Goal: Task Accomplishment & Management: Use online tool/utility

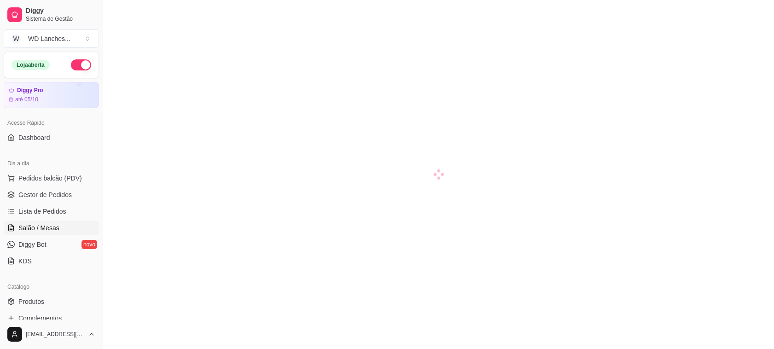
scroll to position [58, 0]
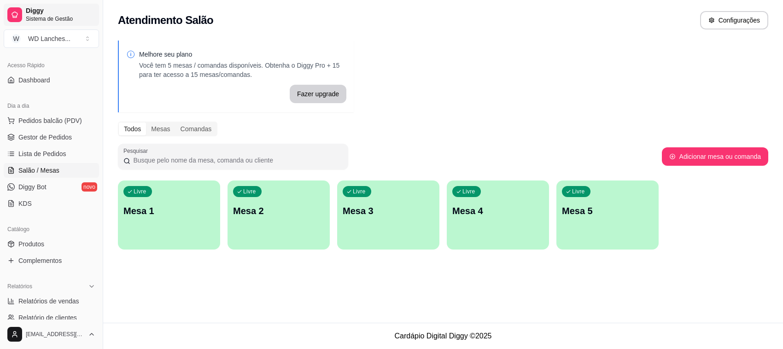
click at [28, 22] on link "Diggy Sistema de Gestão" at bounding box center [51, 15] width 95 height 22
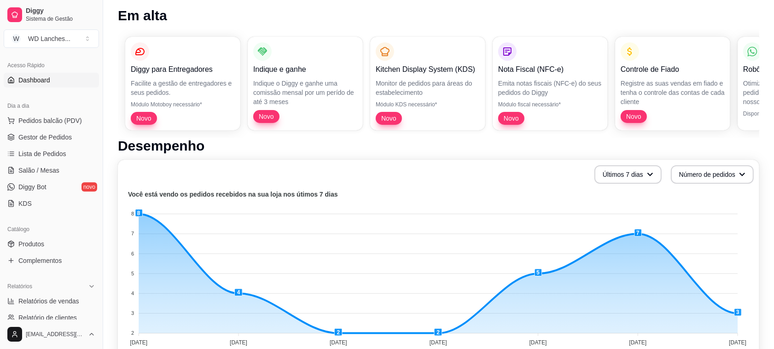
scroll to position [58, 0]
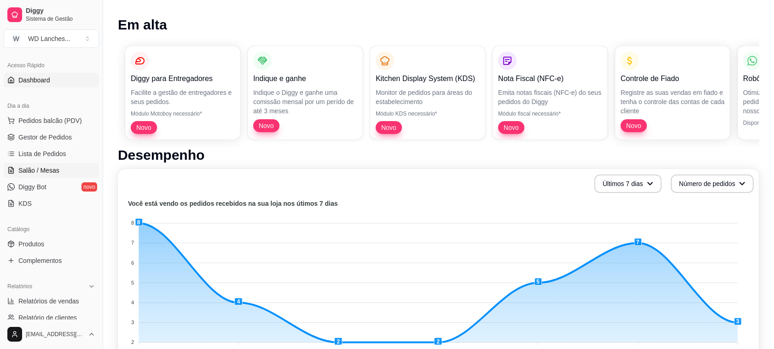
click at [42, 171] on span "Salão / Mesas" at bounding box center [38, 170] width 41 height 9
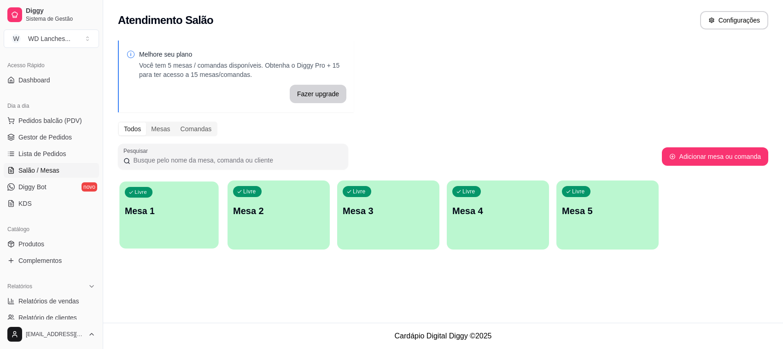
click at [164, 215] on p "Mesa 1" at bounding box center [169, 211] width 88 height 12
click at [44, 150] on span "Lista de Pedidos" at bounding box center [42, 153] width 48 height 9
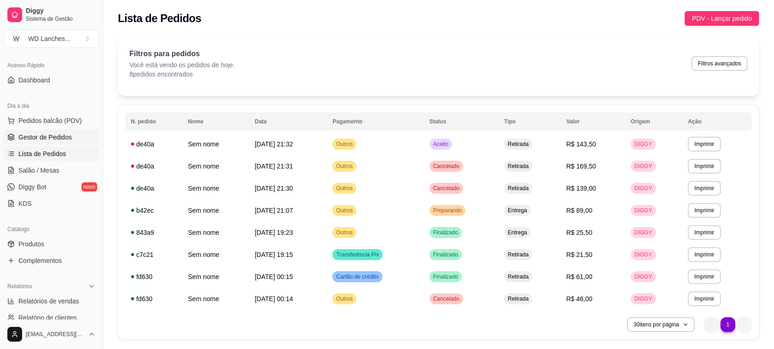
click at [45, 141] on span "Gestor de Pedidos" at bounding box center [44, 137] width 53 height 9
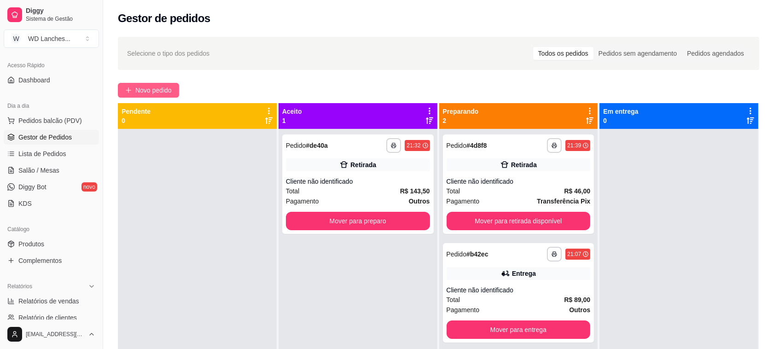
click at [150, 87] on span "Novo pedido" at bounding box center [153, 90] width 36 height 10
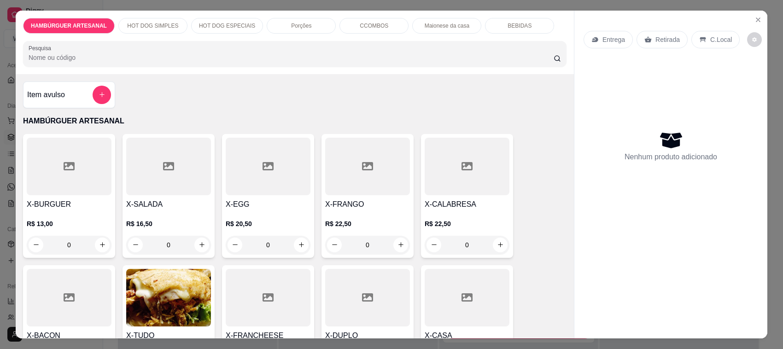
click at [319, 22] on div "Porções" at bounding box center [301, 26] width 69 height 16
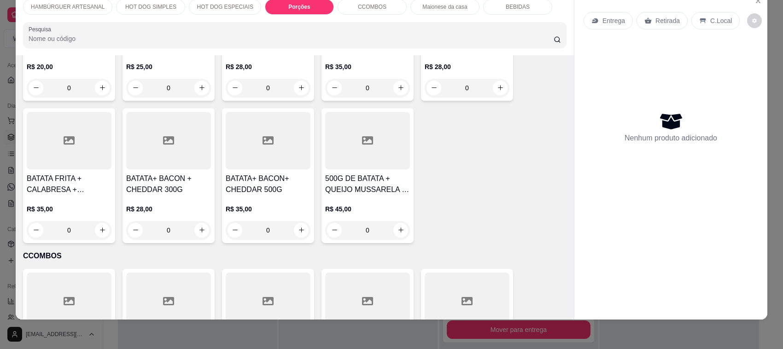
scroll to position [879, 0]
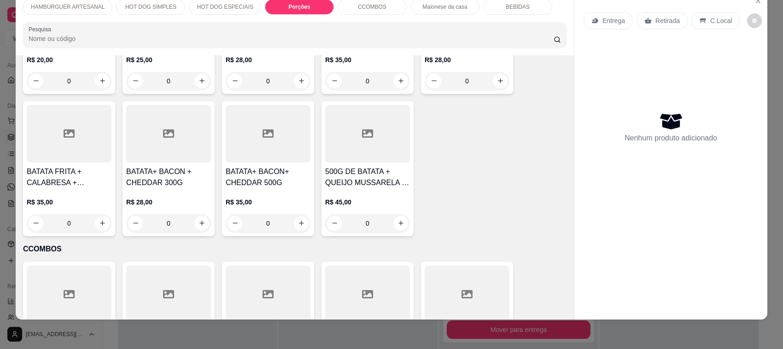
click at [283, 150] on div at bounding box center [268, 134] width 85 height 58
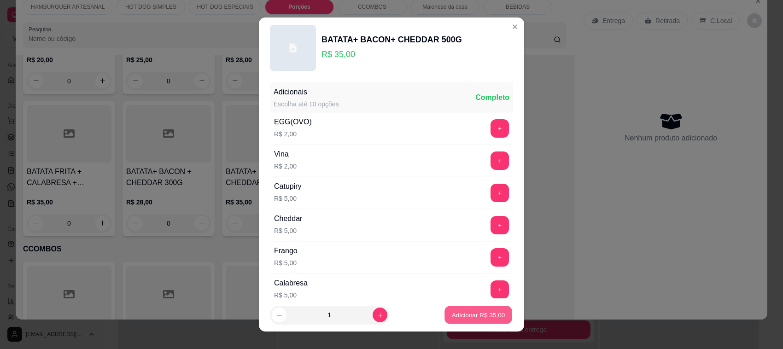
click at [468, 320] on button "Adicionar R$ 35,00" at bounding box center [478, 315] width 68 height 18
type input "1"
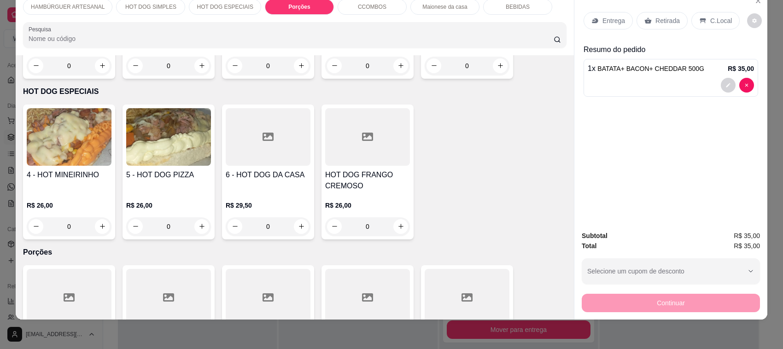
scroll to position [227, 0]
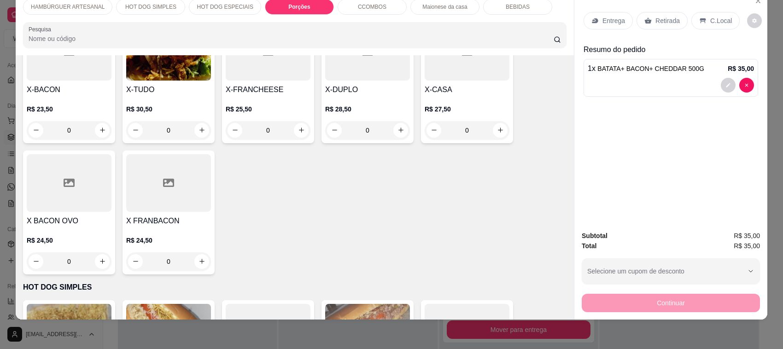
click at [612, 23] on p "Entrega" at bounding box center [613, 20] width 23 height 9
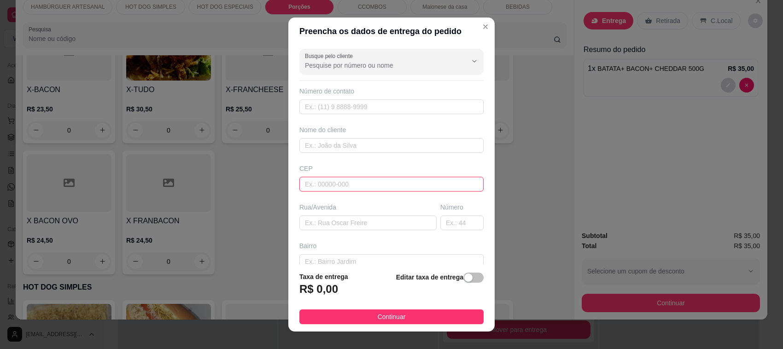
click at [327, 184] on input "text" at bounding box center [391, 184] width 184 height 15
type input "83055460"
type input "Rua Filisbina [PERSON_NAME]"
type input "Ipê"
type input "São José dos Pinhais"
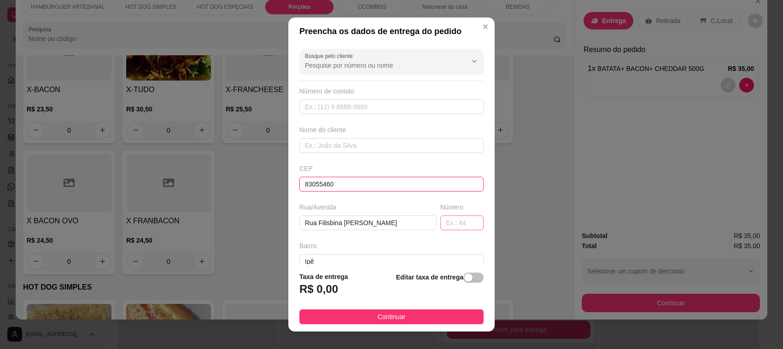
type input "83055460"
click at [440, 226] on input "text" at bounding box center [461, 222] width 43 height 15
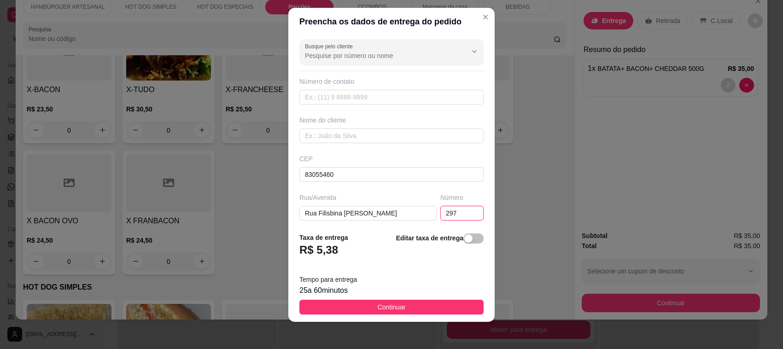
scroll to position [12, 0]
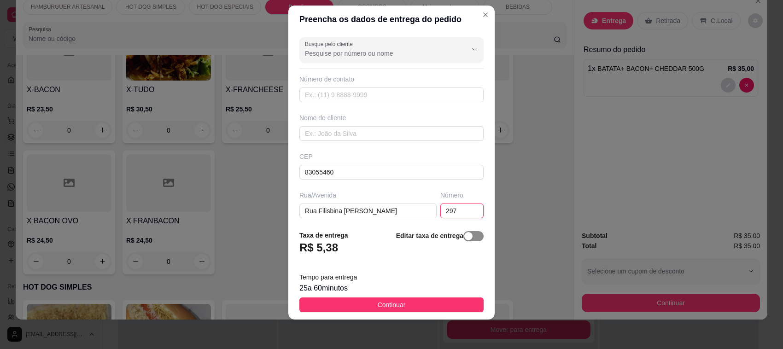
type input "297"
click at [463, 237] on button "button" at bounding box center [473, 236] width 20 height 10
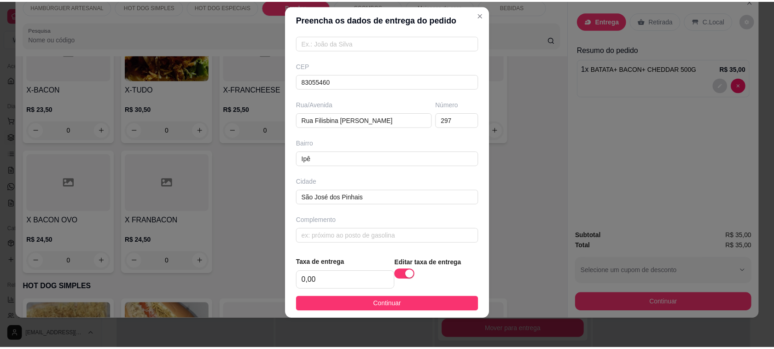
scroll to position [94, 0]
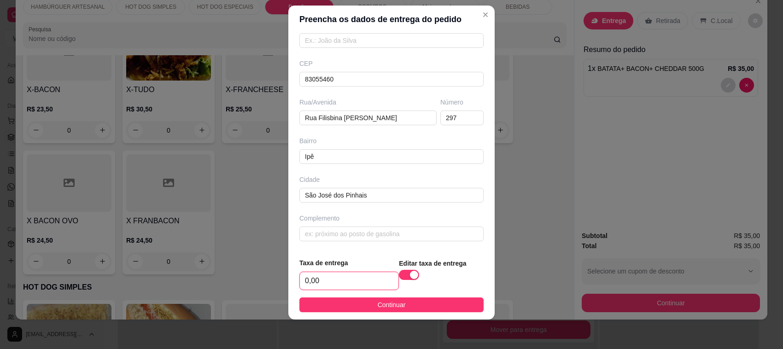
click at [327, 280] on input "0,00" at bounding box center [349, 280] width 99 height 17
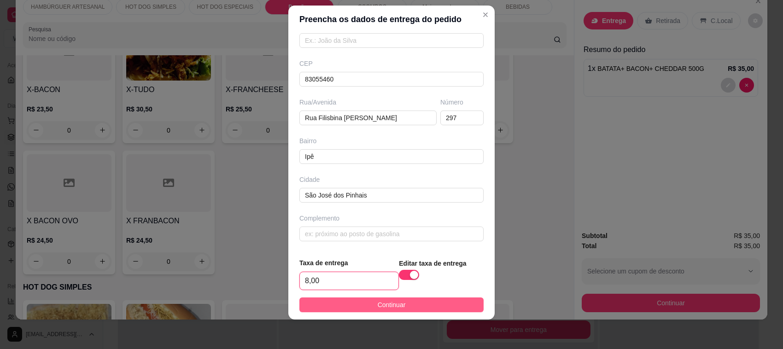
type input "8,00"
click at [399, 300] on button "Continuar" at bounding box center [391, 304] width 184 height 15
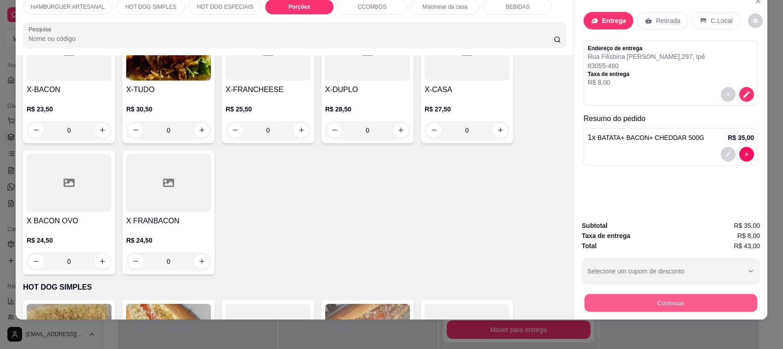
click at [654, 306] on button "Continuar" at bounding box center [670, 303] width 173 height 18
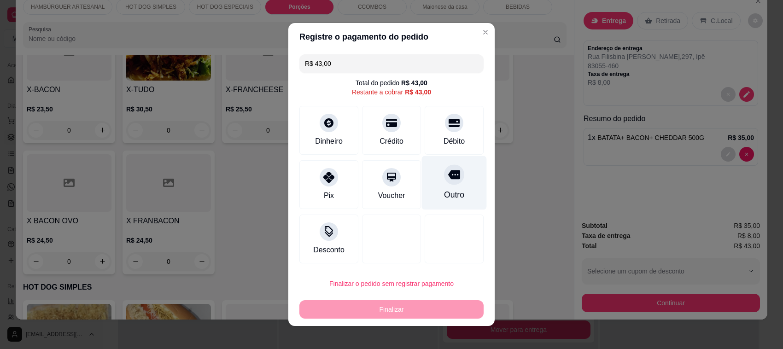
click at [448, 175] on icon at bounding box center [454, 174] width 12 height 9
type input "R$ 0,00"
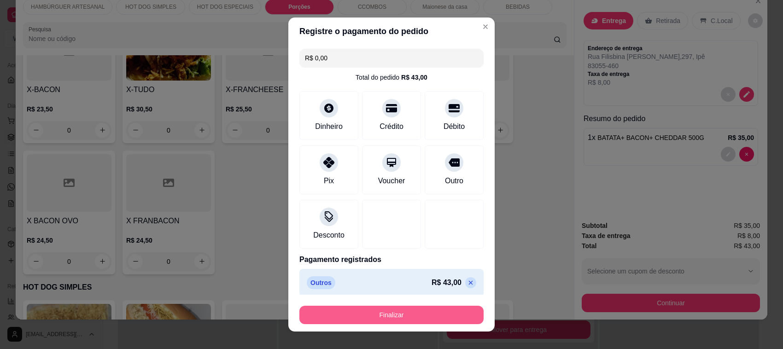
click at [433, 314] on button "Finalizar" at bounding box center [391, 315] width 184 height 18
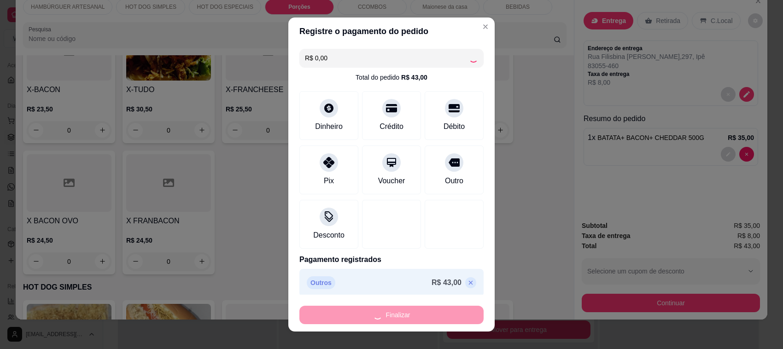
type input "0"
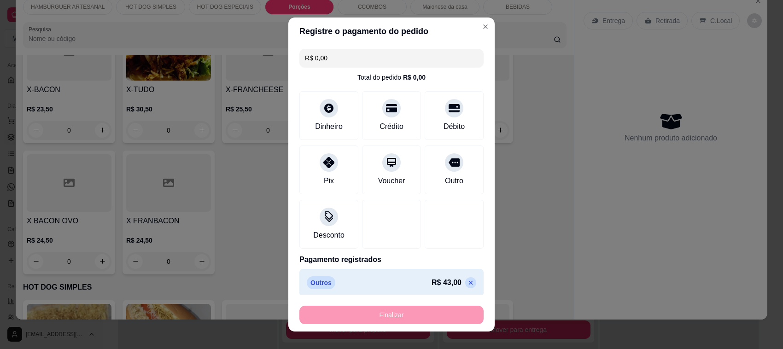
type input "-R$ 43,00"
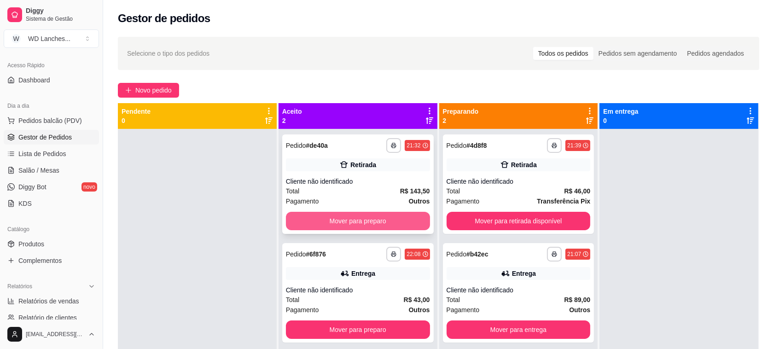
click at [386, 218] on button "Mover para preparo" at bounding box center [358, 221] width 144 height 18
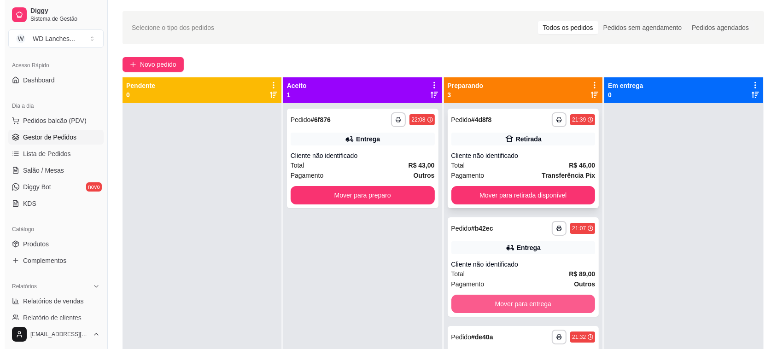
scroll to position [25, 0]
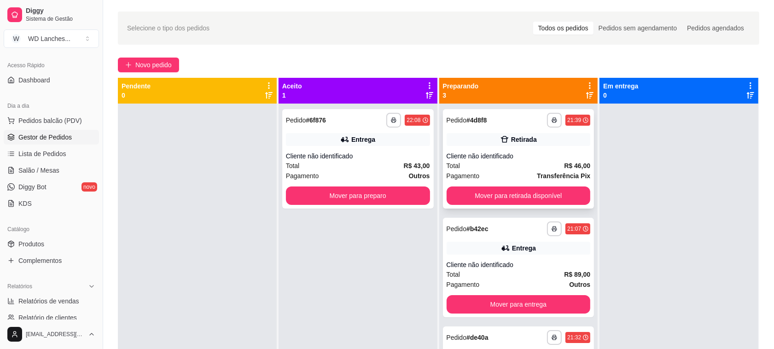
click at [525, 152] on div "Cliente não identificado" at bounding box center [519, 155] width 144 height 9
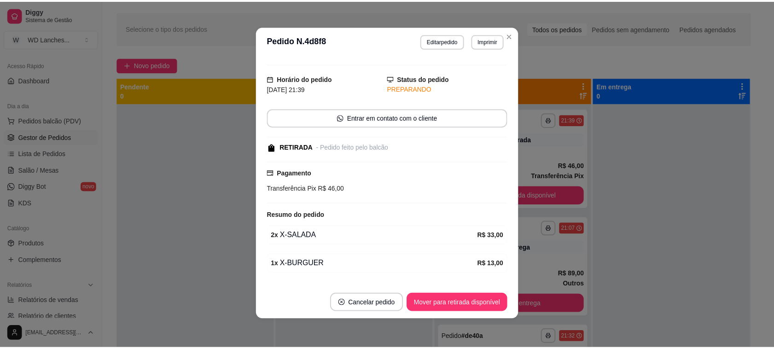
scroll to position [0, 0]
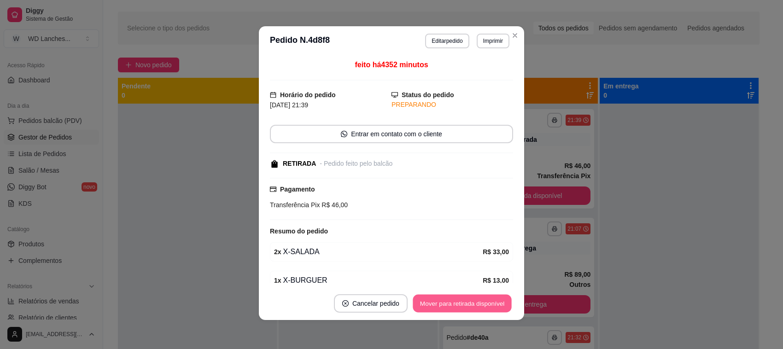
click at [473, 299] on button "Mover para retirada disponível" at bounding box center [462, 304] width 99 height 18
click at [473, 299] on div "Mover para retirada disponível" at bounding box center [455, 303] width 115 height 18
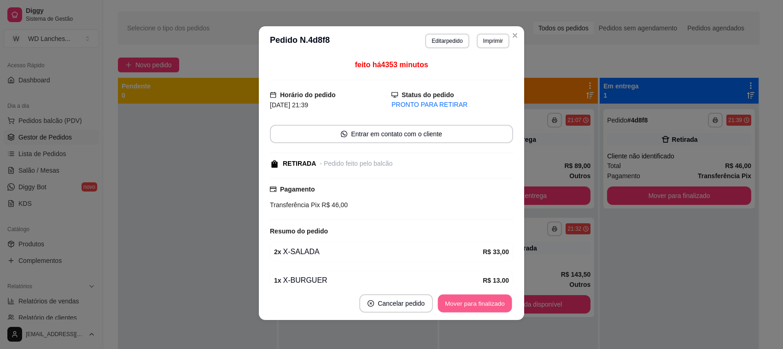
click at [473, 297] on button "Mover para finalizado" at bounding box center [475, 304] width 74 height 18
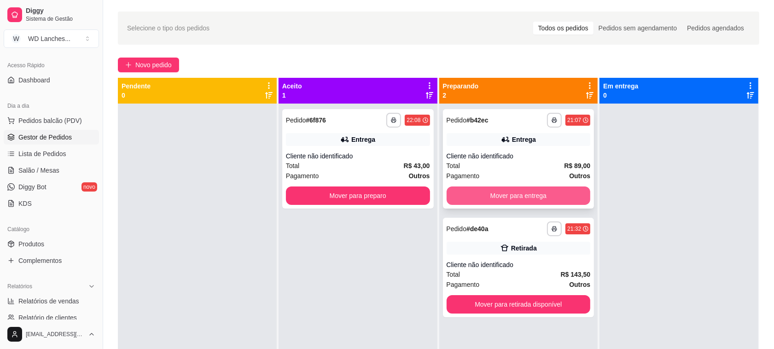
click at [486, 192] on button "Mover para entrega" at bounding box center [519, 195] width 144 height 18
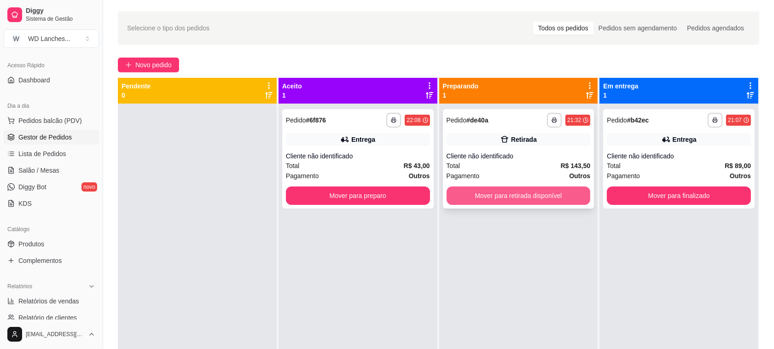
click at [516, 198] on button "Mover para retirada disponível" at bounding box center [519, 195] width 144 height 18
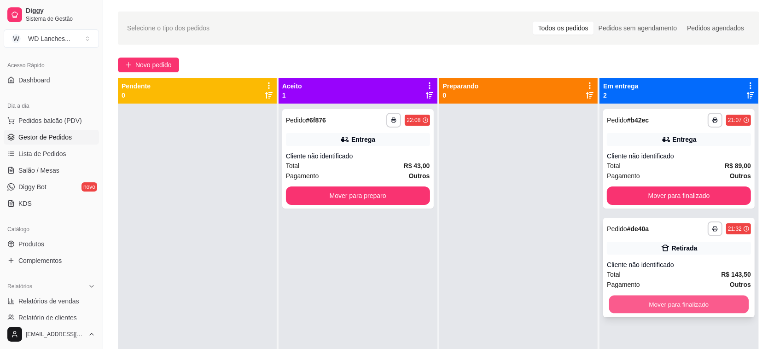
click at [691, 300] on button "Mover para finalizado" at bounding box center [679, 305] width 140 height 18
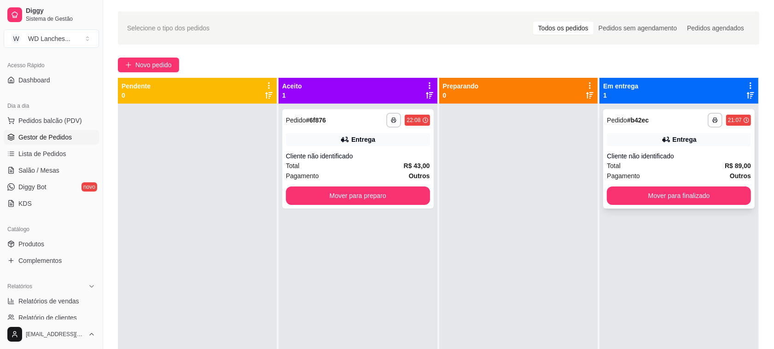
click at [661, 151] on div "**********" at bounding box center [678, 158] width 151 height 99
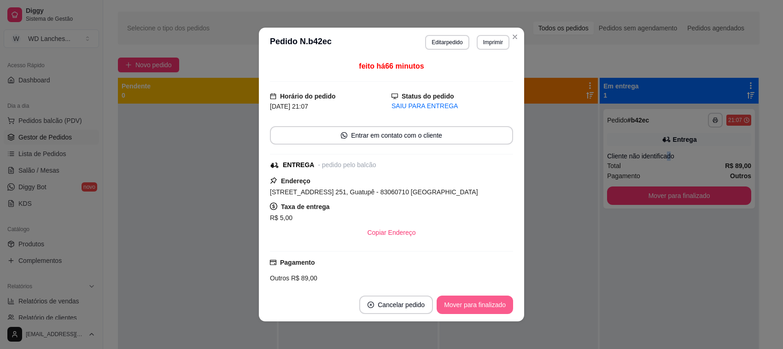
click at [479, 305] on button "Mover para finalizado" at bounding box center [475, 305] width 76 height 18
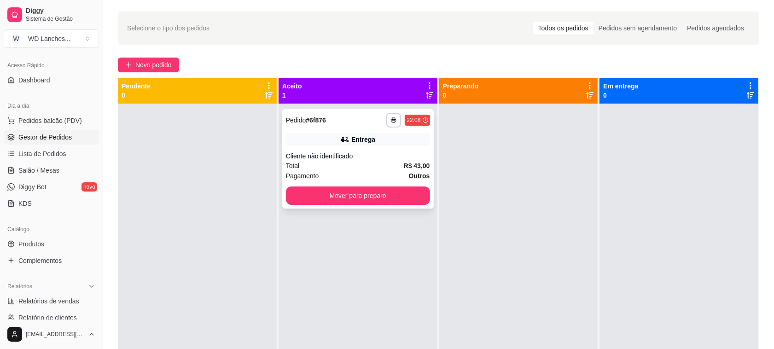
click at [366, 153] on div "Cliente não identificado" at bounding box center [358, 155] width 144 height 9
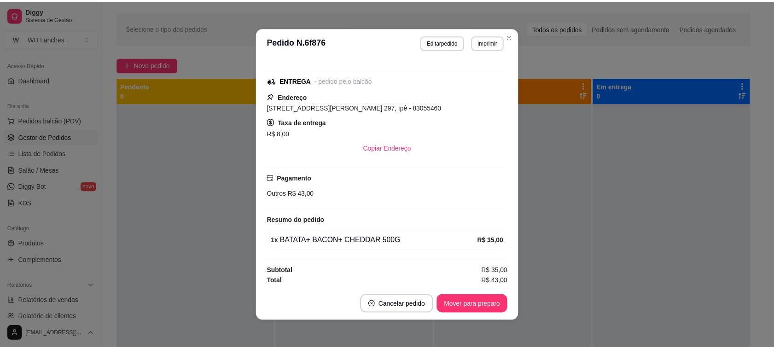
scroll to position [89, 0]
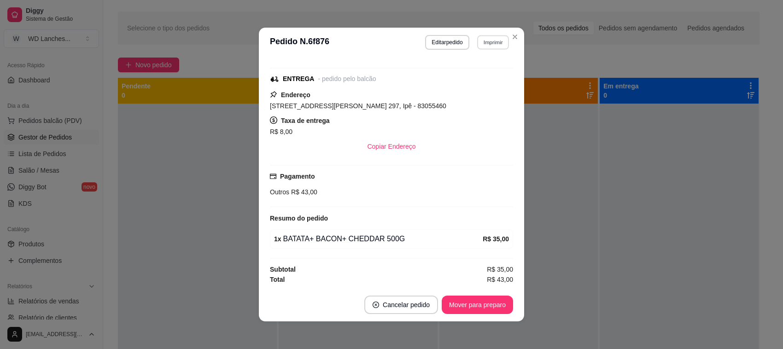
click at [483, 41] on button "Imprimir" at bounding box center [493, 42] width 32 height 14
click at [474, 73] on button "Impressora" at bounding box center [472, 75] width 67 height 15
